Goal: Transaction & Acquisition: Download file/media

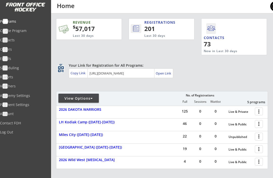
click at [258, 123] on div at bounding box center [259, 124] width 9 height 9
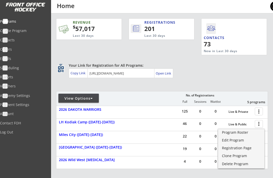
click at [238, 134] on div "Program Roster" at bounding box center [241, 133] width 39 height 4
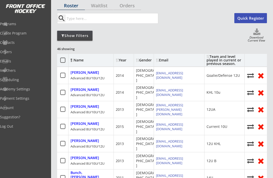
scroll to position [35, 0]
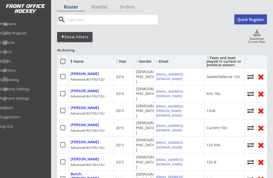
click at [123, 61] on div "Year" at bounding box center [124, 62] width 16 height 4
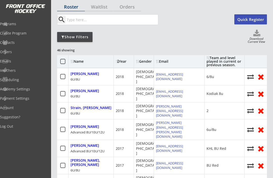
click at [253, 36] on icon at bounding box center [256, 34] width 20 height 8
select select ""Player Info""
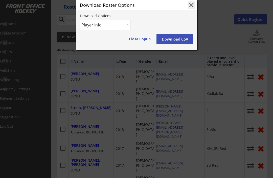
click at [180, 44] on button "Download CSV" at bounding box center [174, 39] width 37 height 10
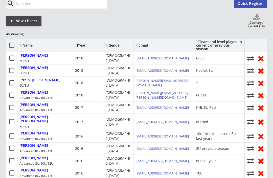
scroll to position [0, 0]
